Goal: Navigation & Orientation: Find specific page/section

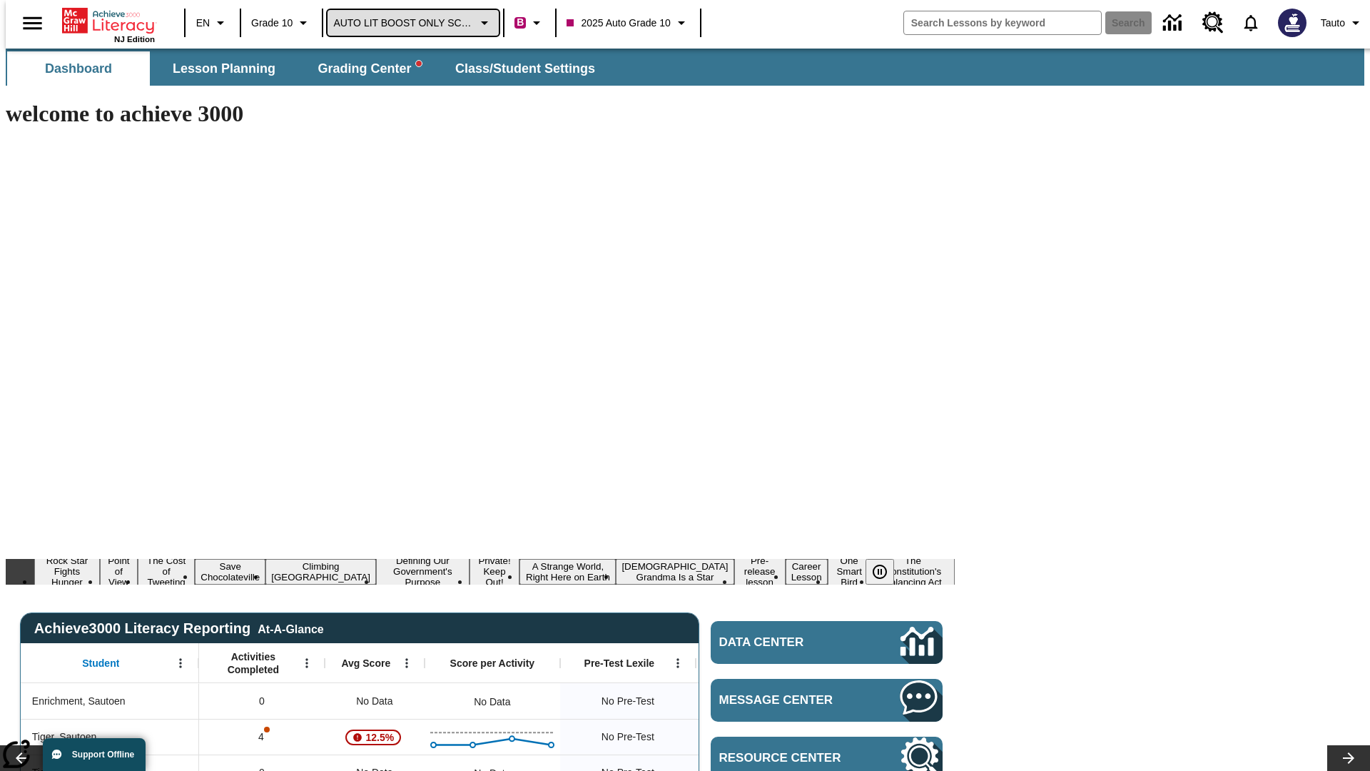
click at [410, 23] on span "AUTO LIT BOOST ONLY SCHOOL" at bounding box center [403, 23] width 141 height 15
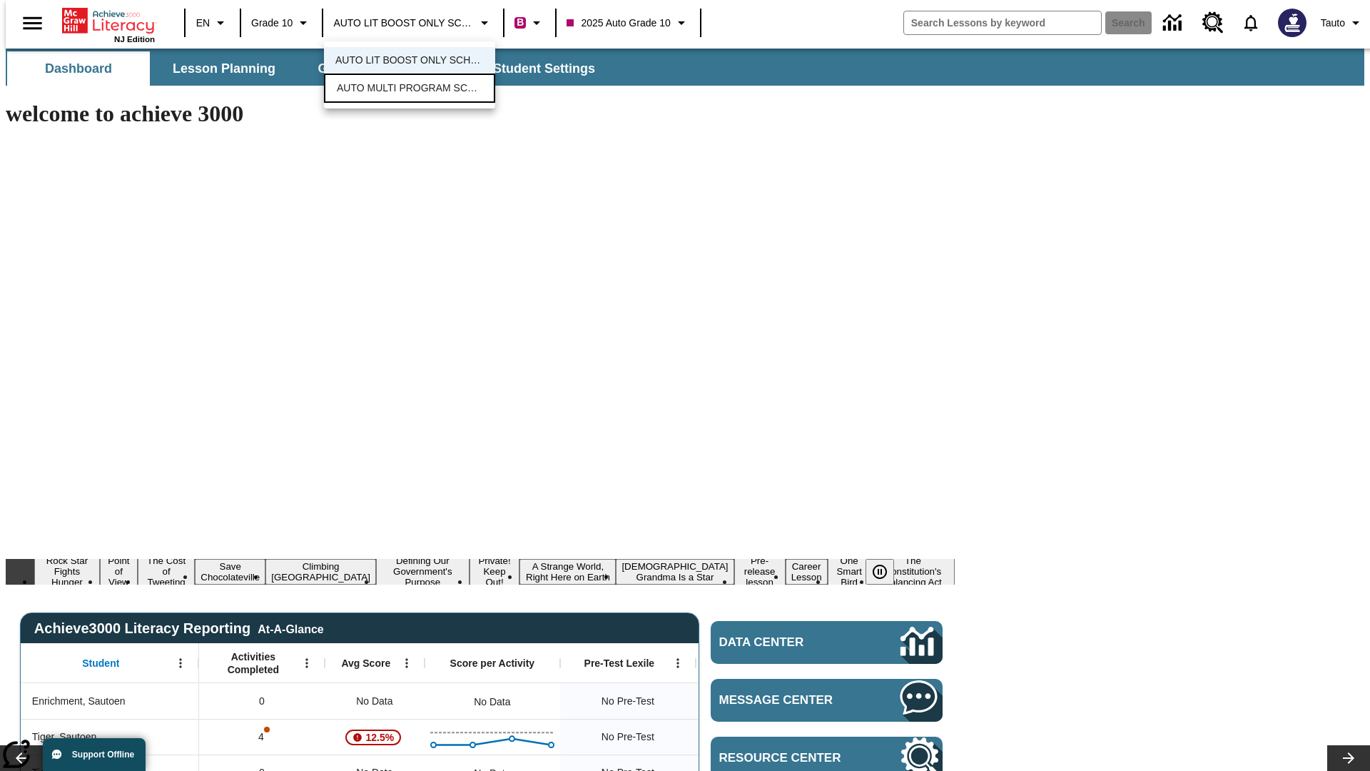
click at [410, 89] on span "AUTO MULTI PROGRAM SCHOOL" at bounding box center [410, 88] width 146 height 15
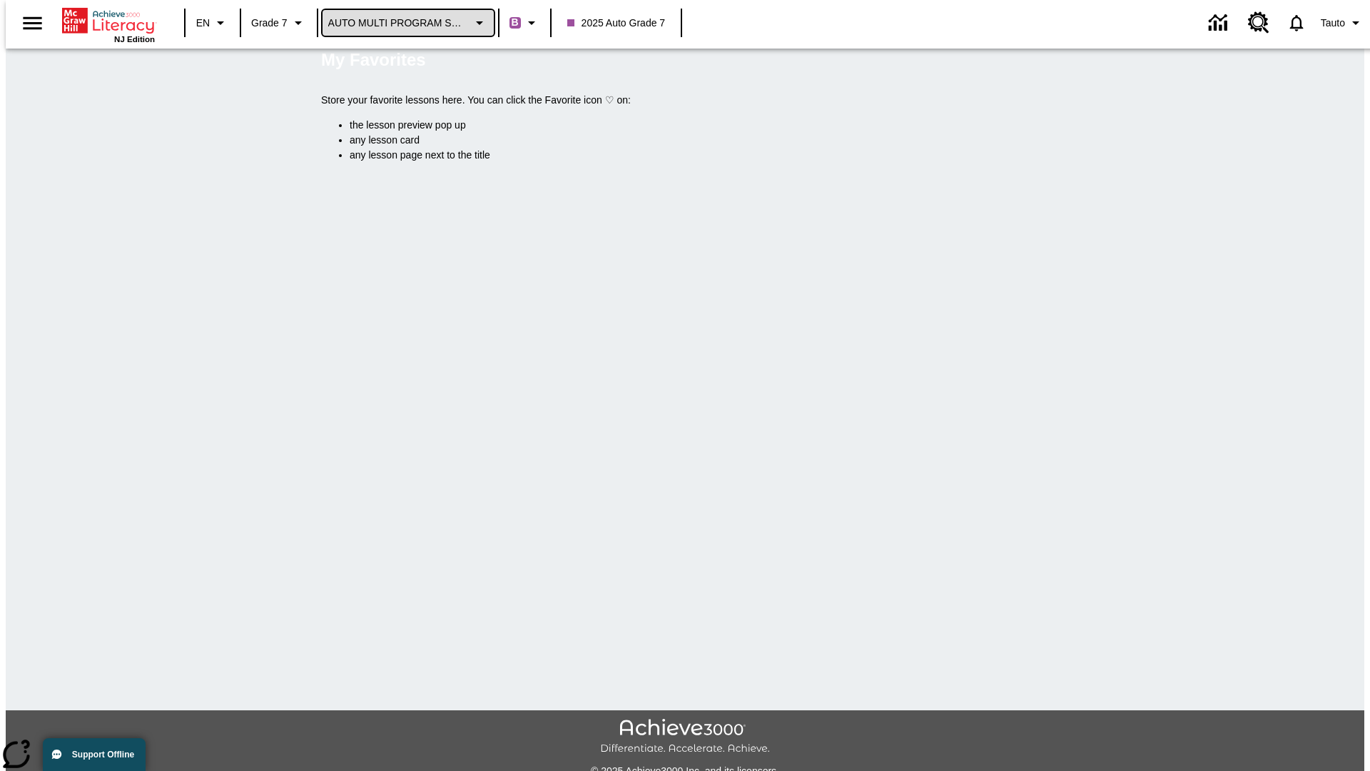
click at [404, 23] on span "AUTO MULTI PROGRAM SCHOOL" at bounding box center [398, 23] width 141 height 15
click at [404, 61] on span "AUTO LIT BOOST ONLY SCHOOL" at bounding box center [404, 60] width 148 height 15
